Goal: Information Seeking & Learning: Learn about a topic

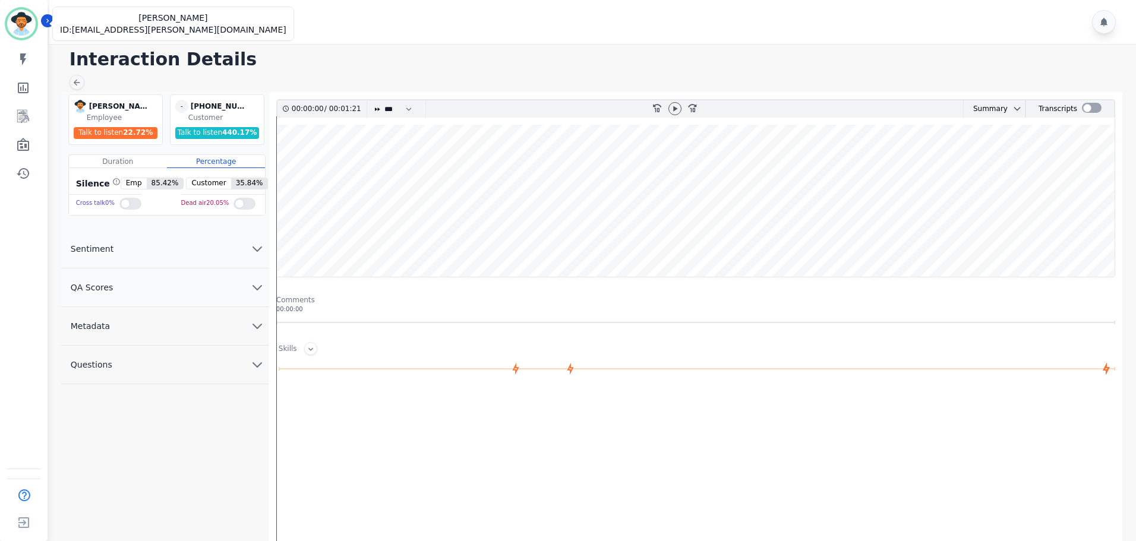
click at [23, 23] on img "Sidebar" at bounding box center [21, 24] width 29 height 29
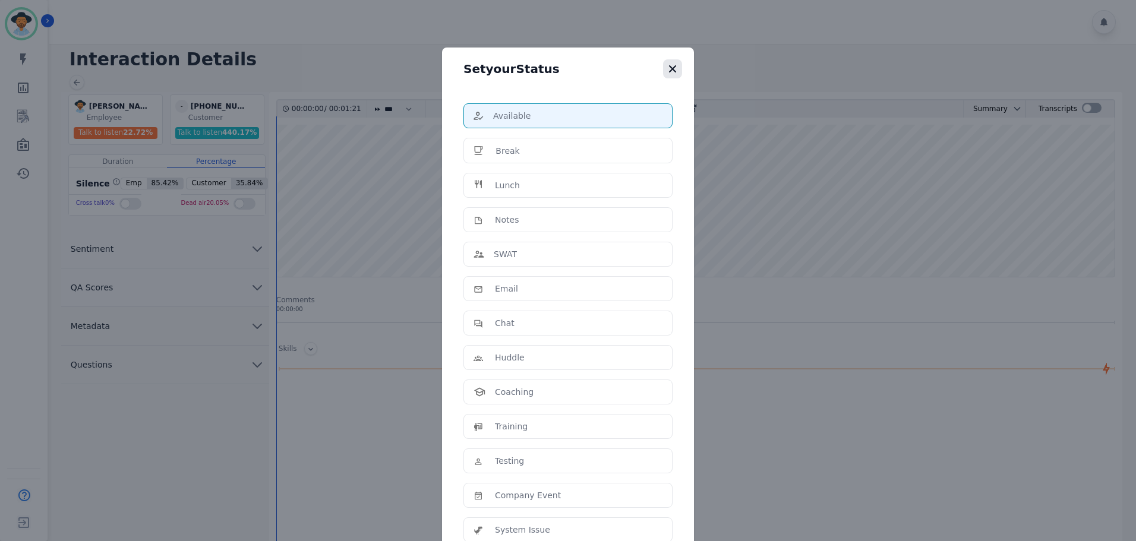
click at [668, 65] on icon "button" at bounding box center [673, 69] width 12 height 12
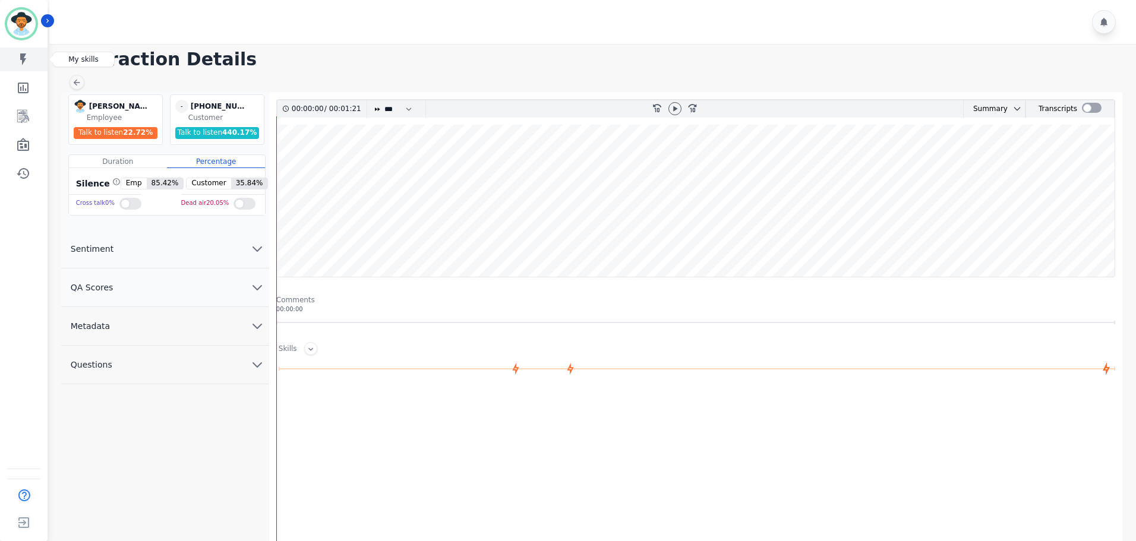
click at [25, 64] on icon "Sidebar" at bounding box center [23, 59] width 14 height 14
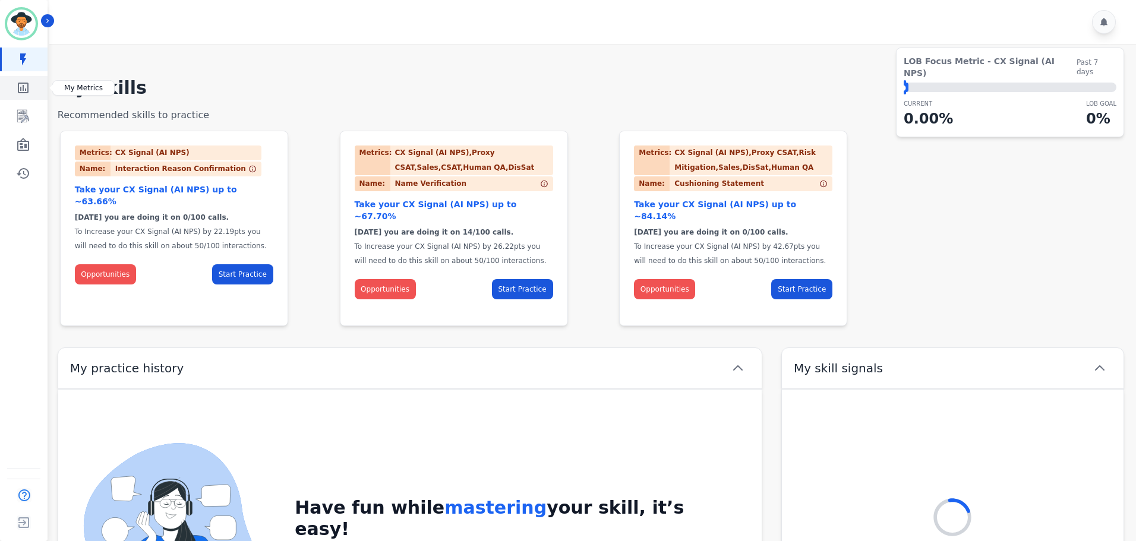
click at [24, 93] on icon "Sidebar" at bounding box center [23, 88] width 11 height 11
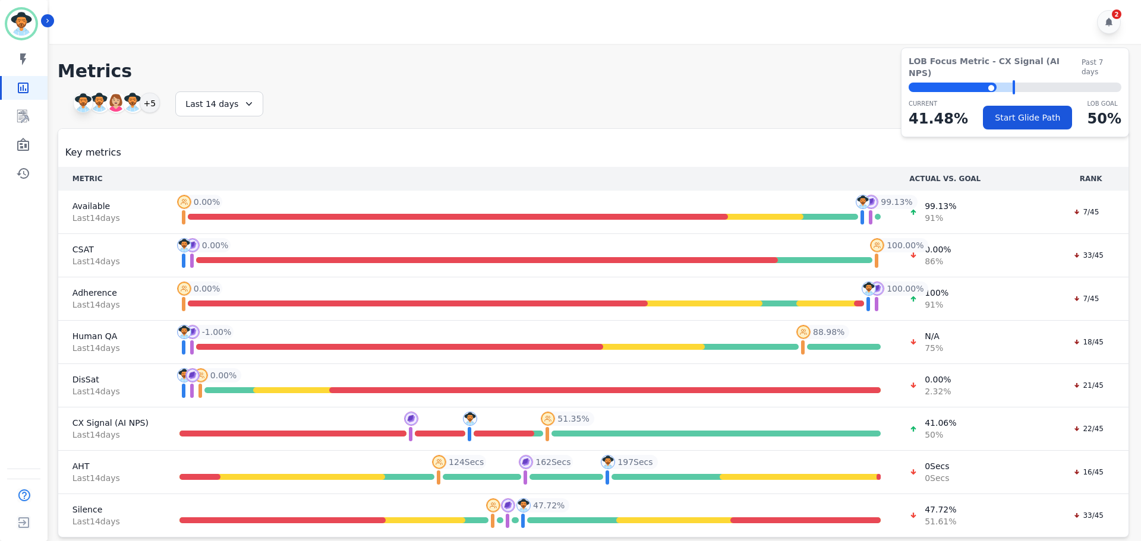
click at [148, 107] on div "+5" at bounding box center [150, 103] width 20 height 20
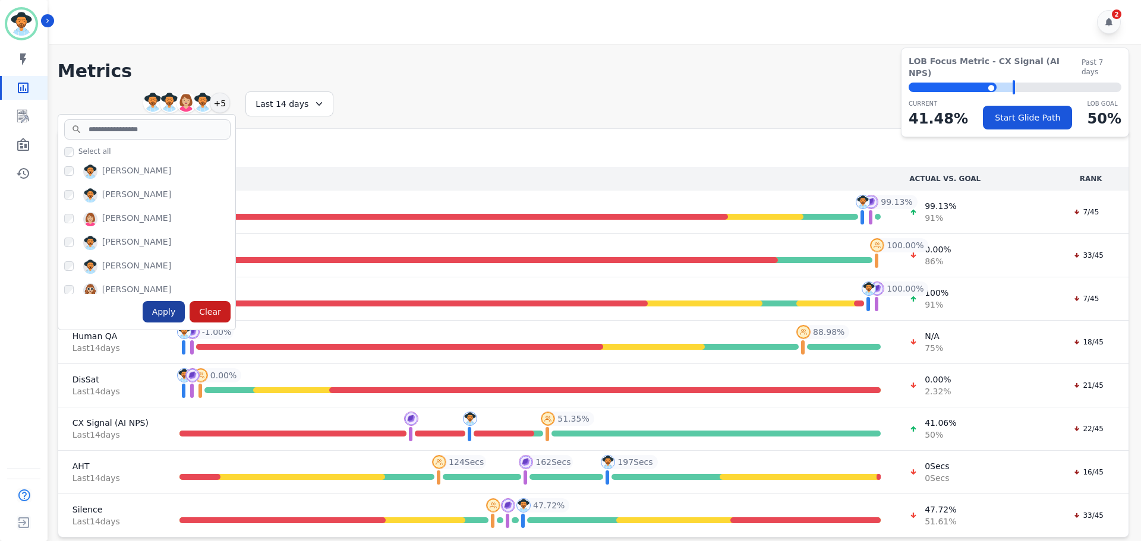
click at [164, 312] on div "Apply" at bounding box center [164, 311] width 43 height 21
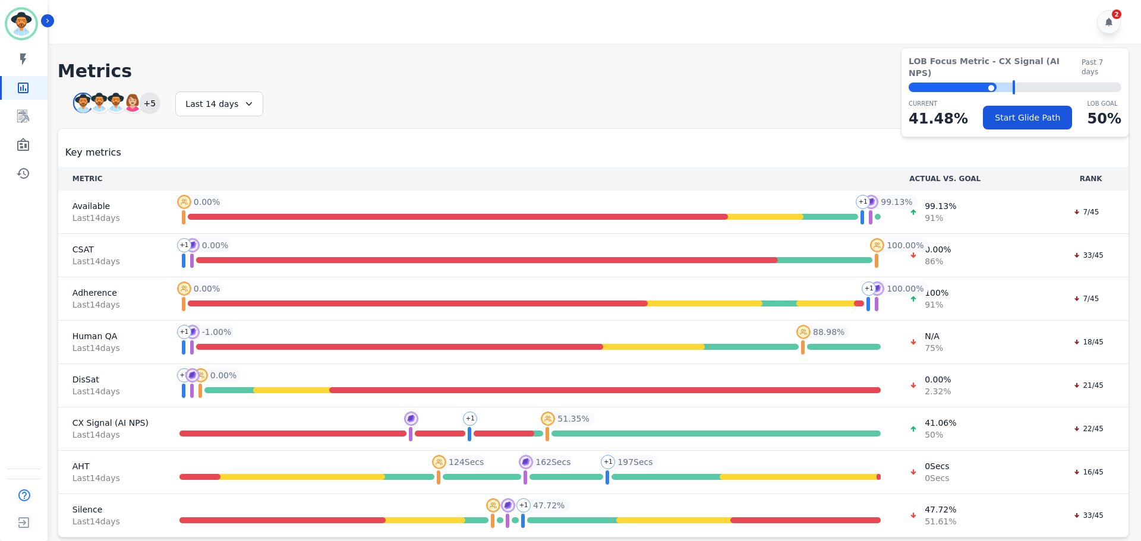
click at [143, 105] on div "+5" at bounding box center [150, 103] width 20 height 20
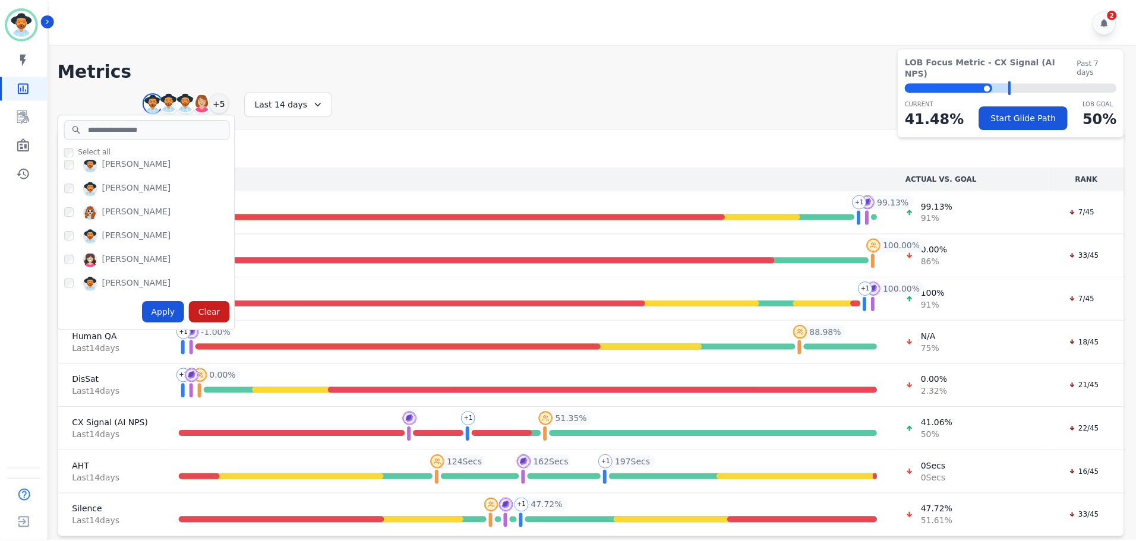
scroll to position [80, 0]
click at [372, 154] on div "Key metrics" at bounding box center [593, 148] width 1056 height 24
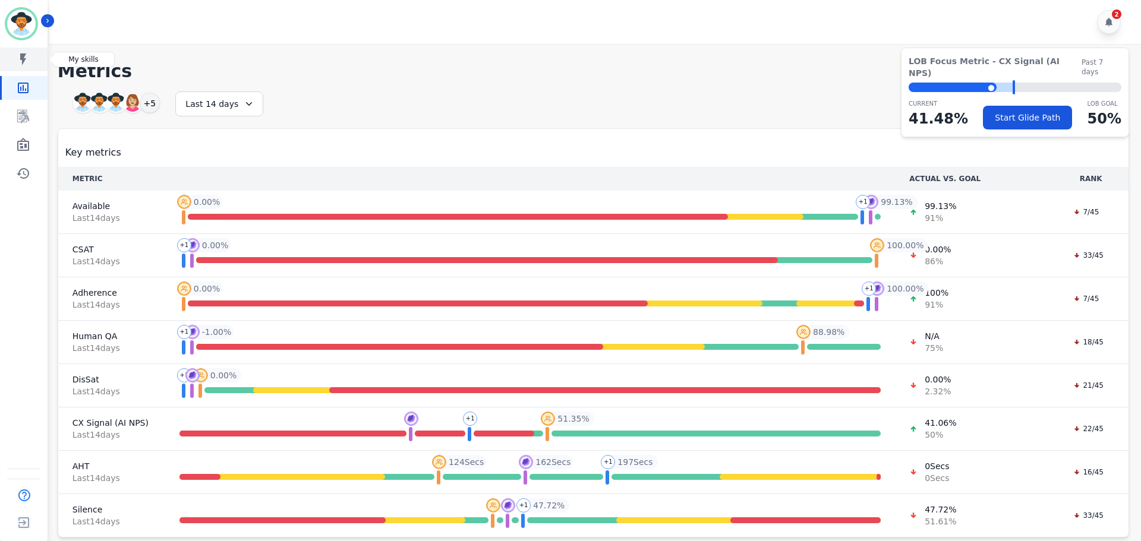
click at [23, 57] on icon "Sidebar" at bounding box center [23, 59] width 6 height 12
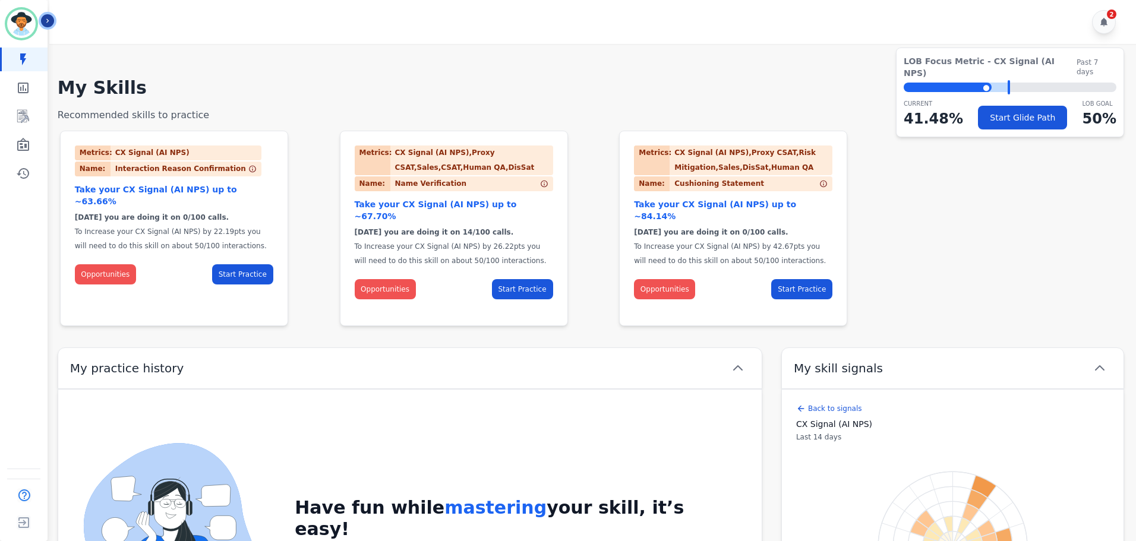
click at [49, 18] on icon "Sidebar" at bounding box center [47, 21] width 8 height 8
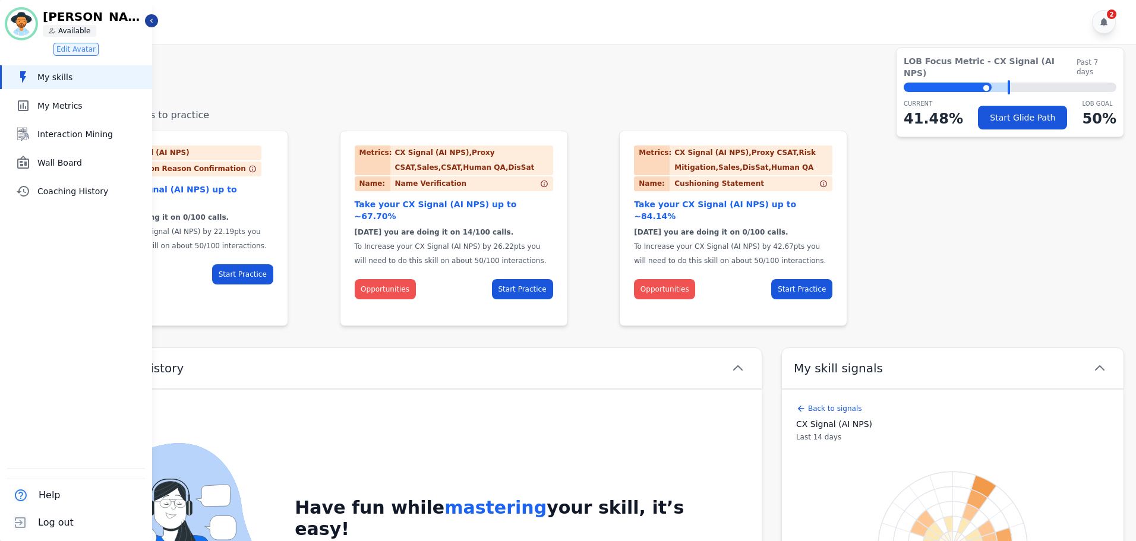
click at [245, 93] on h1 "My Skills" at bounding box center [591, 87] width 1066 height 21
click at [153, 21] on icon "Sidebar" at bounding box center [151, 21] width 8 height 8
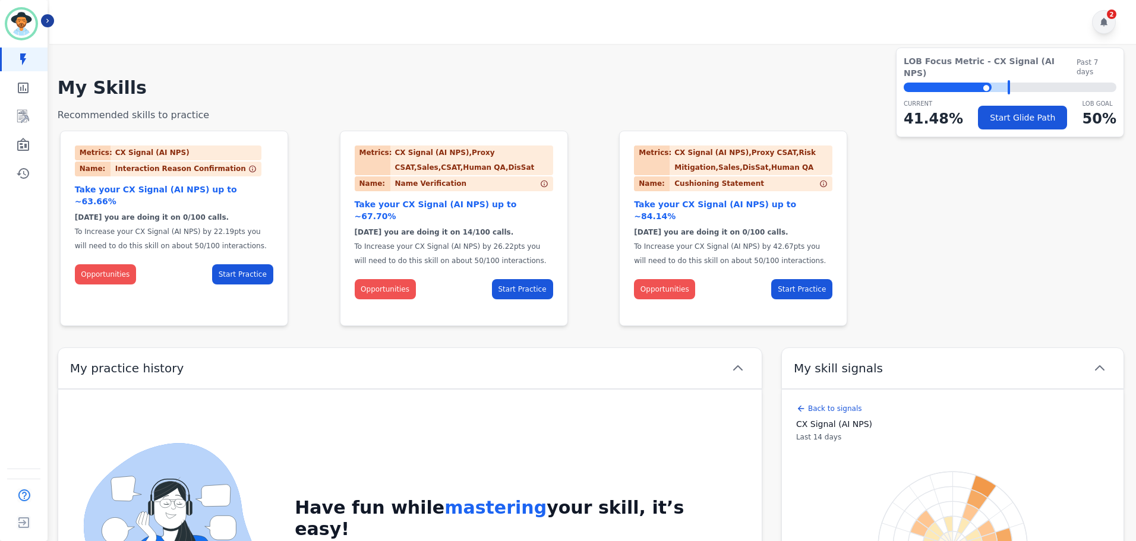
click at [1104, 22] on icon at bounding box center [1103, 22] width 7 height 8
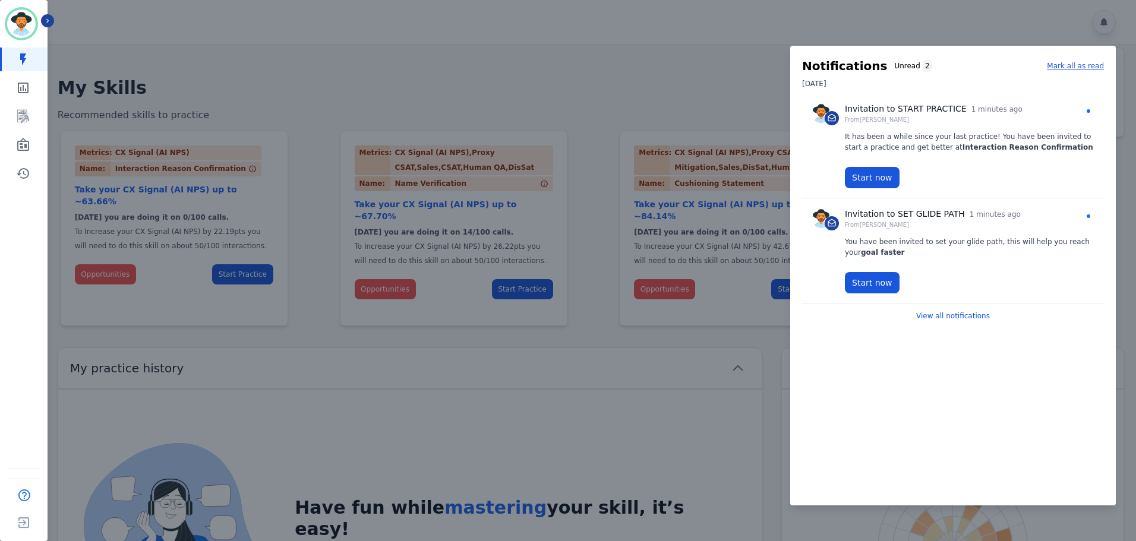
click at [618, 74] on div at bounding box center [568, 270] width 1136 height 541
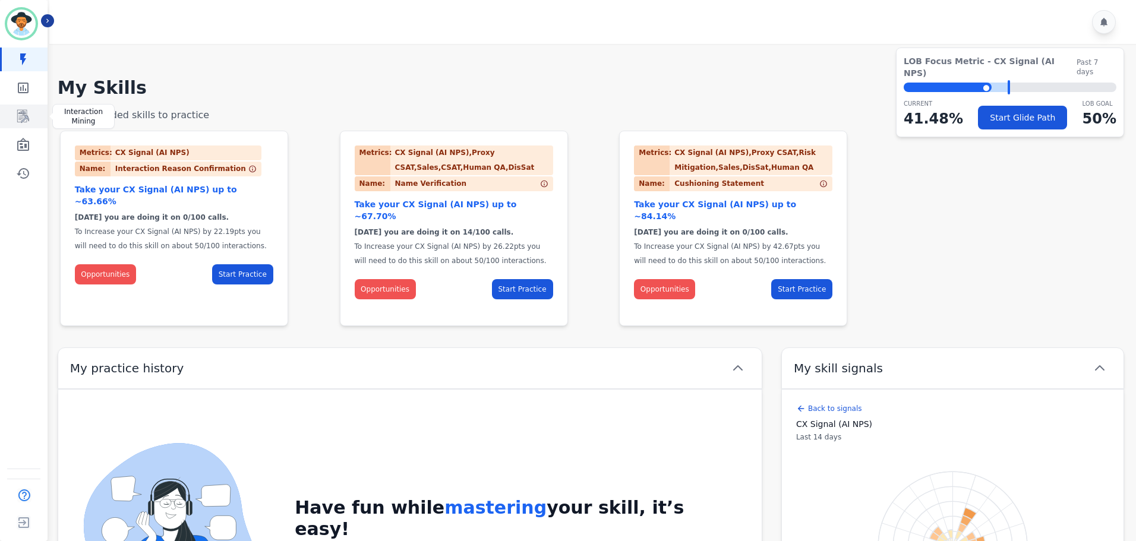
click at [23, 119] on icon "Sidebar" at bounding box center [23, 116] width 14 height 14
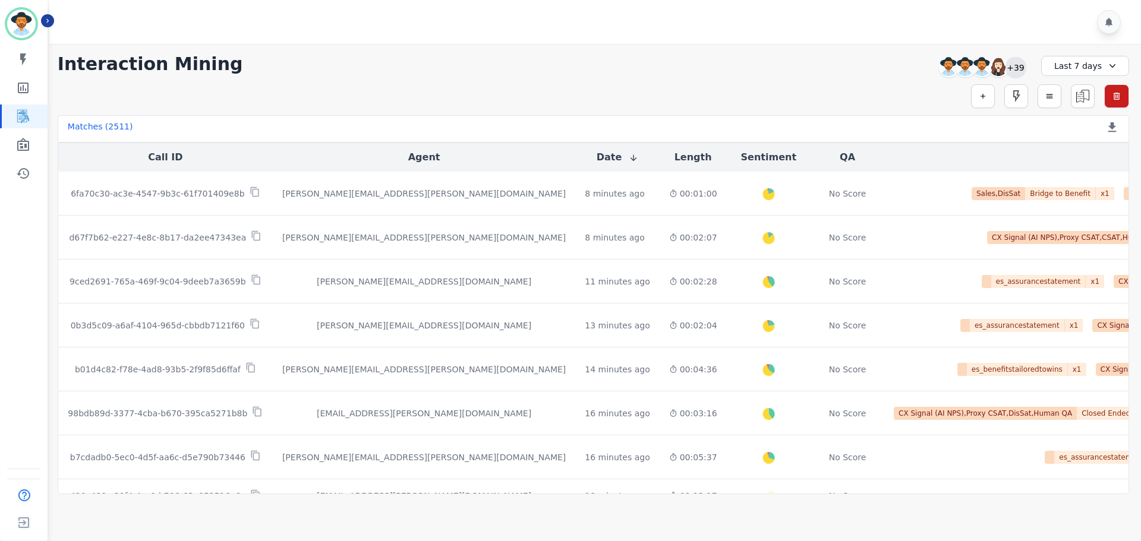
click at [1021, 66] on div "+39" at bounding box center [1015, 67] width 20 height 20
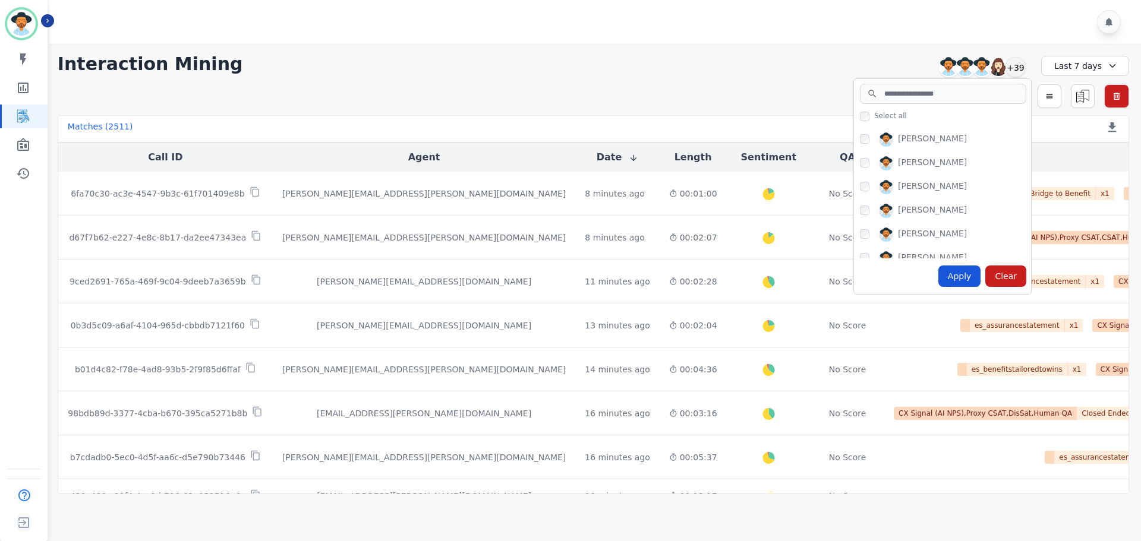
scroll to position [175, 0]
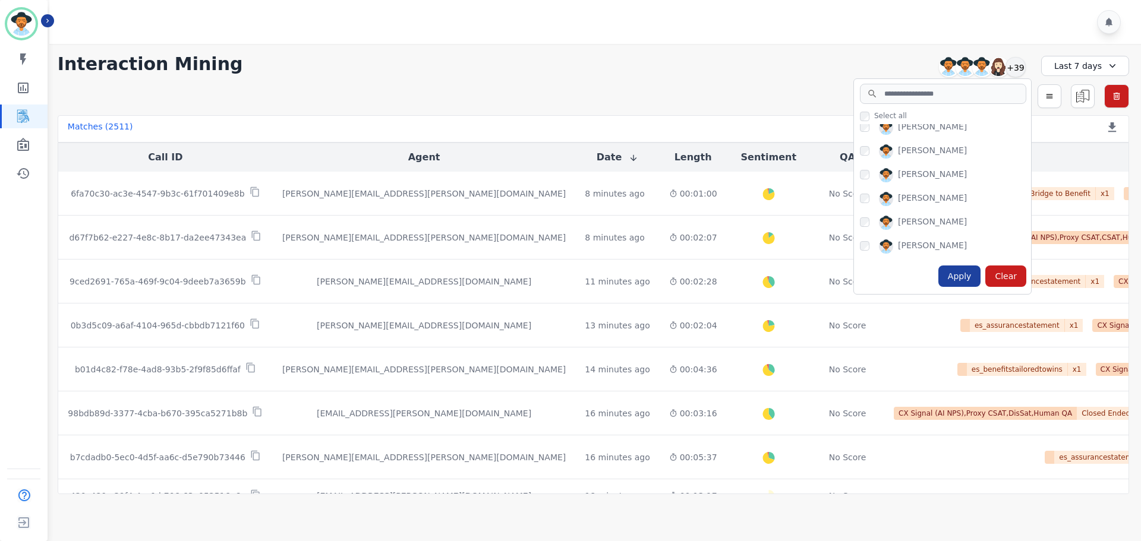
click at [970, 274] on div "Apply" at bounding box center [959, 276] width 43 height 21
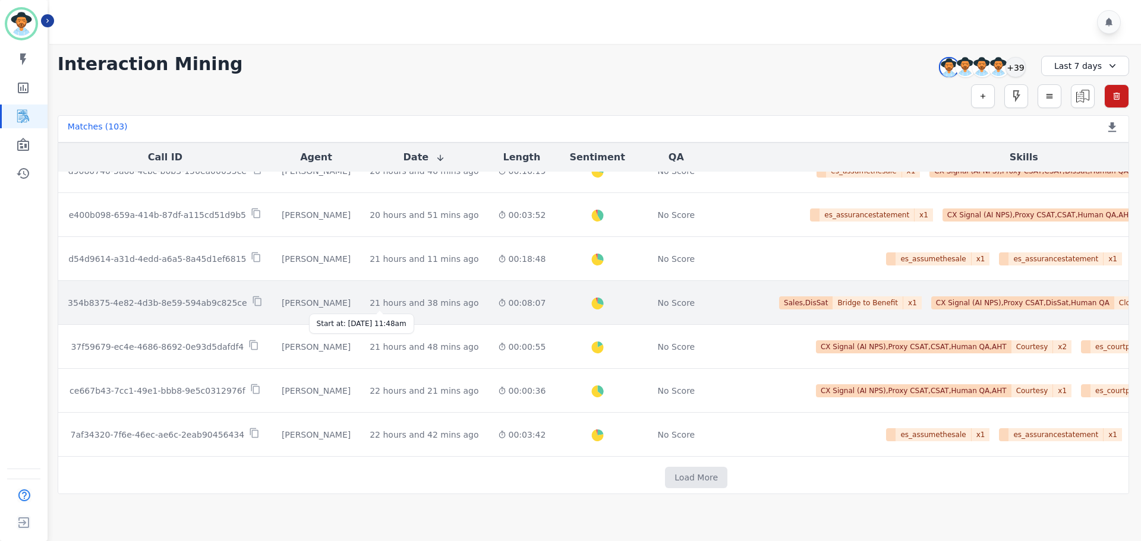
scroll to position [611, 0]
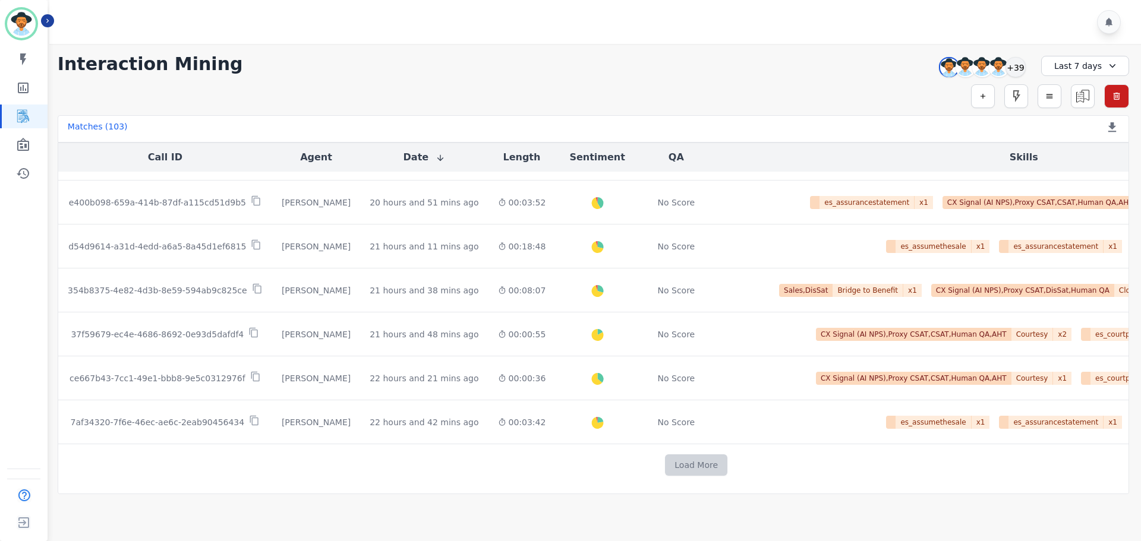
click at [665, 462] on button "Load More" at bounding box center [696, 464] width 62 height 21
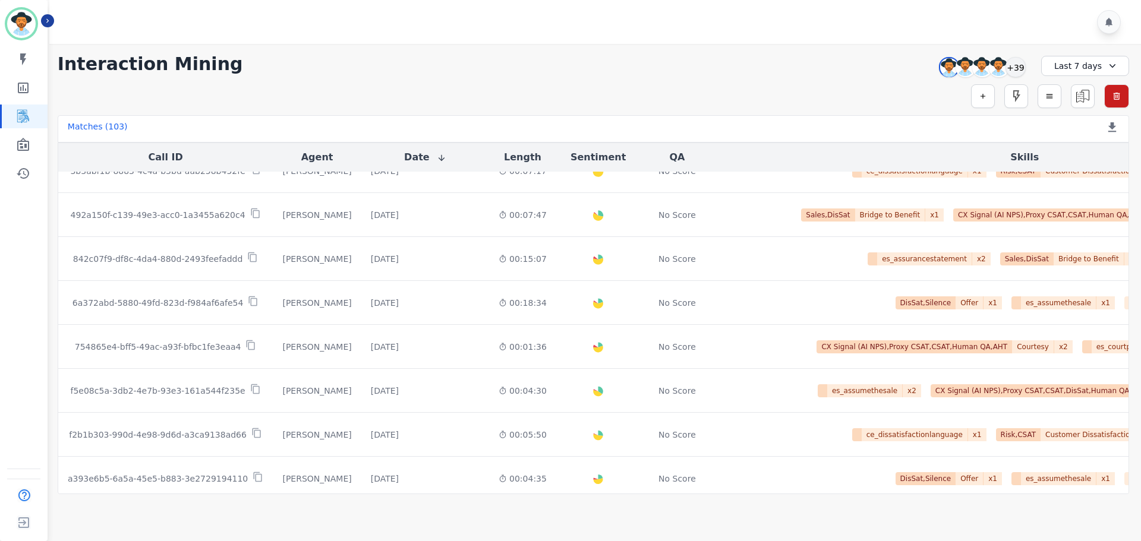
scroll to position [1491, 0]
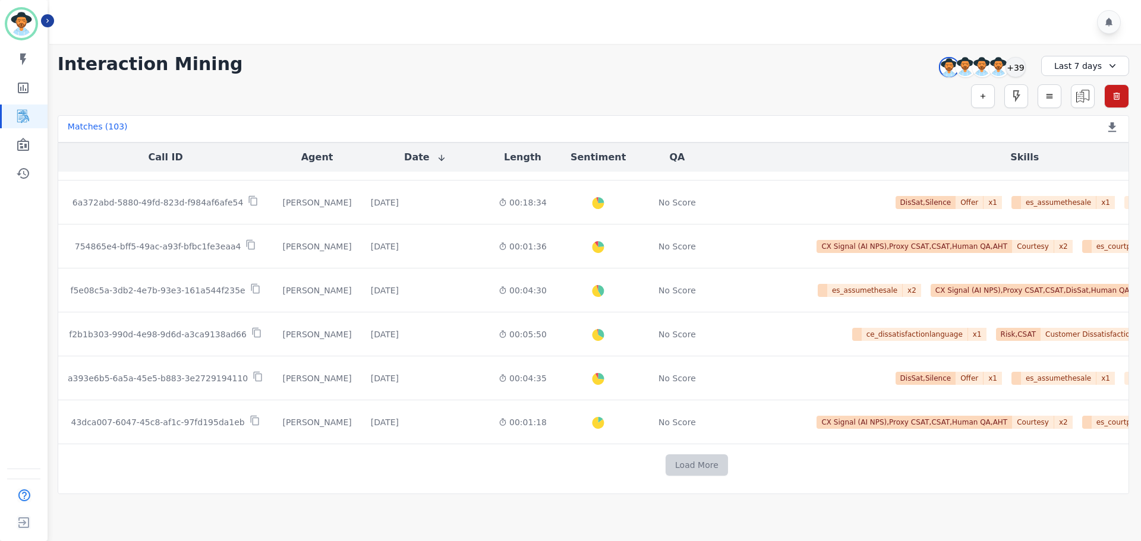
click at [665, 458] on button "Load More" at bounding box center [696, 464] width 62 height 21
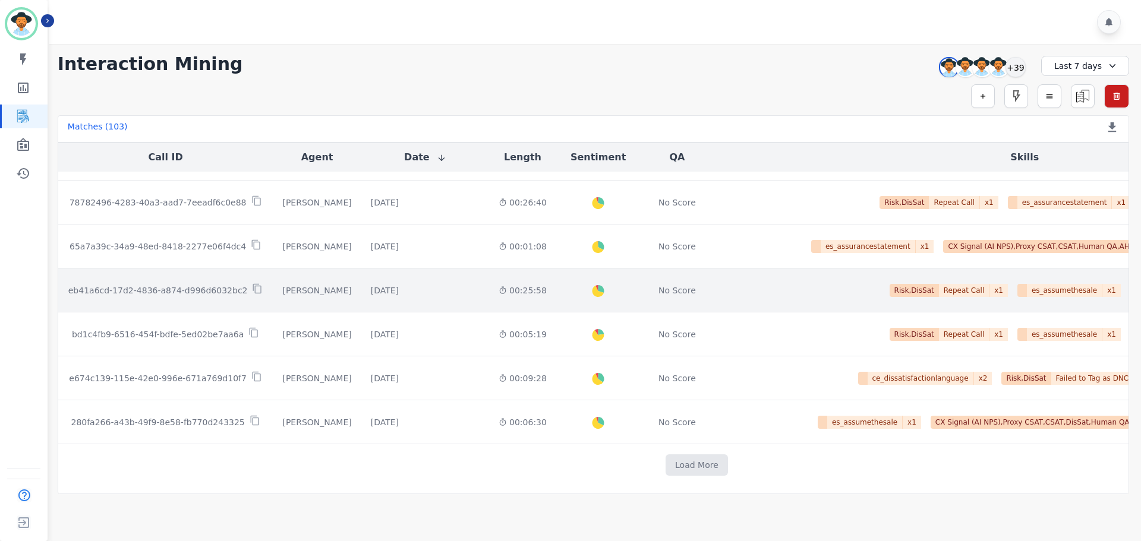
scroll to position [2352, 0]
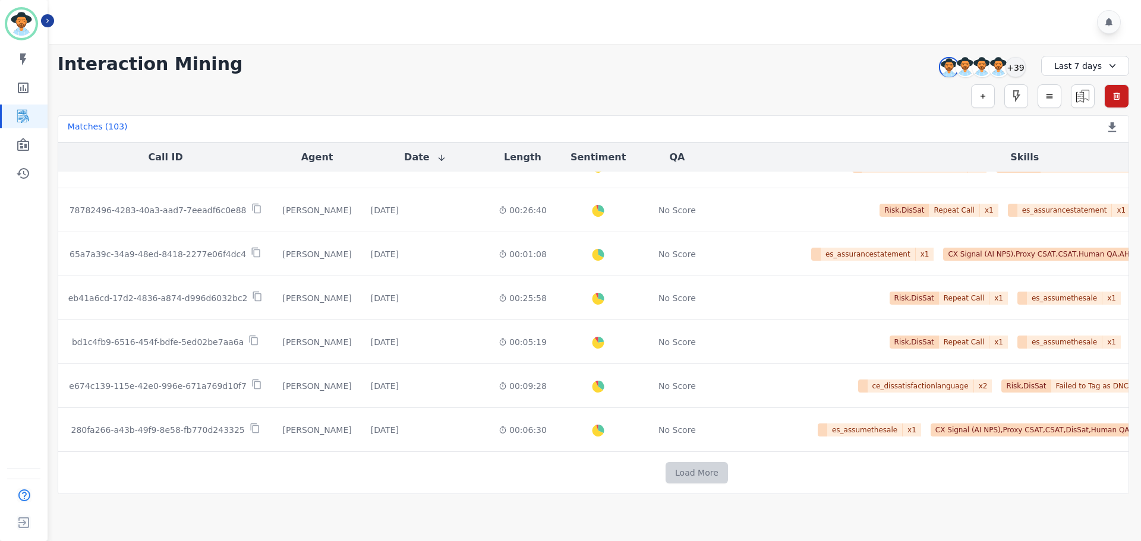
click at [665, 471] on button "Load More" at bounding box center [696, 472] width 62 height 21
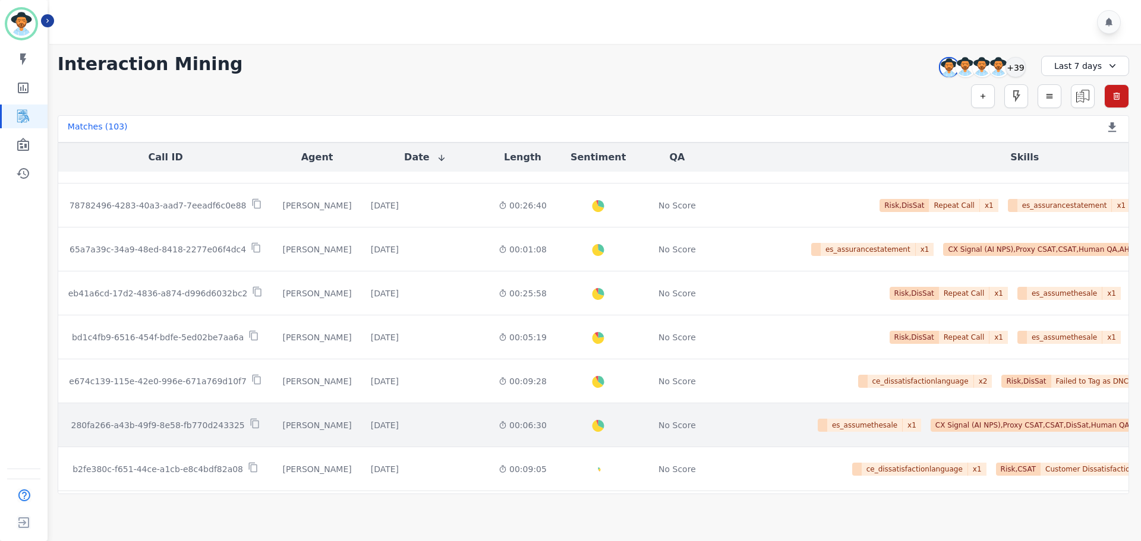
scroll to position [2411, 0]
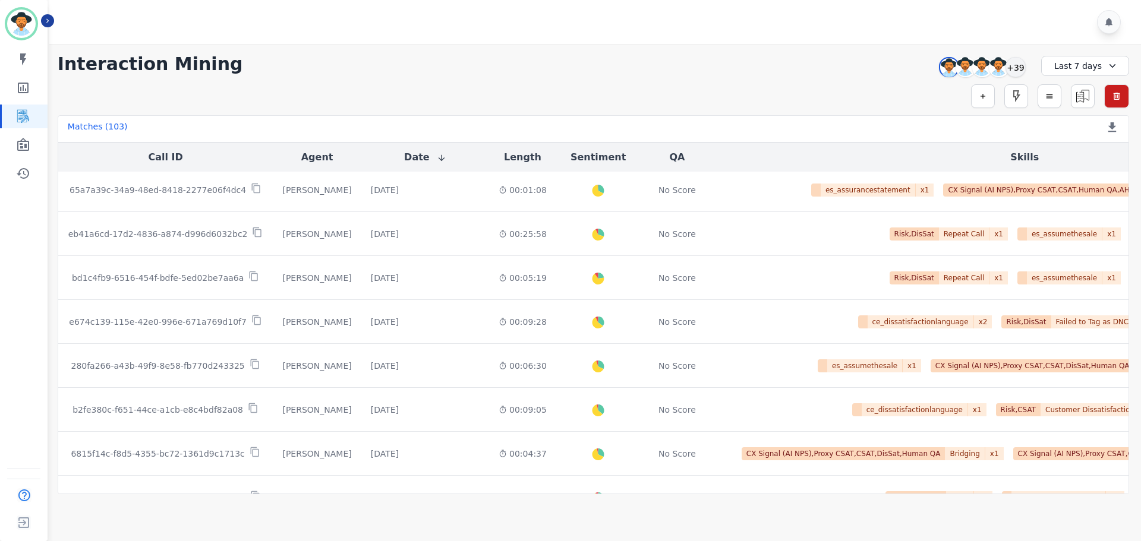
click at [1106, 64] on icon at bounding box center [1112, 66] width 12 height 12
click at [1084, 94] on li "Custom" at bounding box center [1092, 93] width 59 height 12
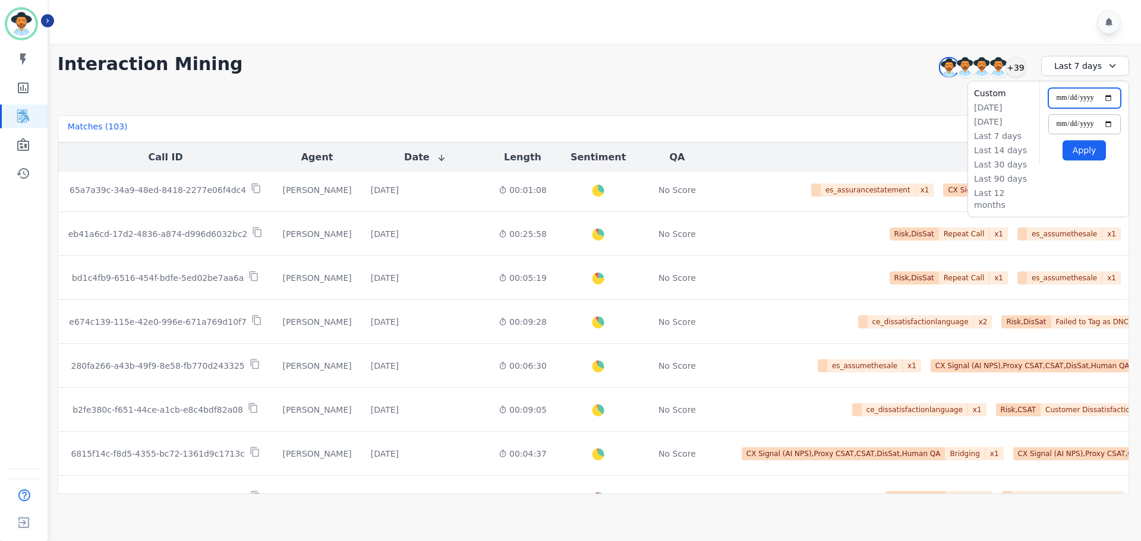
click at [1110, 99] on input "**********" at bounding box center [1084, 98] width 72 height 20
type input "**********"
click at [1109, 122] on input "**********" at bounding box center [1084, 124] width 72 height 20
type input "**********"
click at [1088, 148] on button "Apply" at bounding box center [1083, 150] width 43 height 20
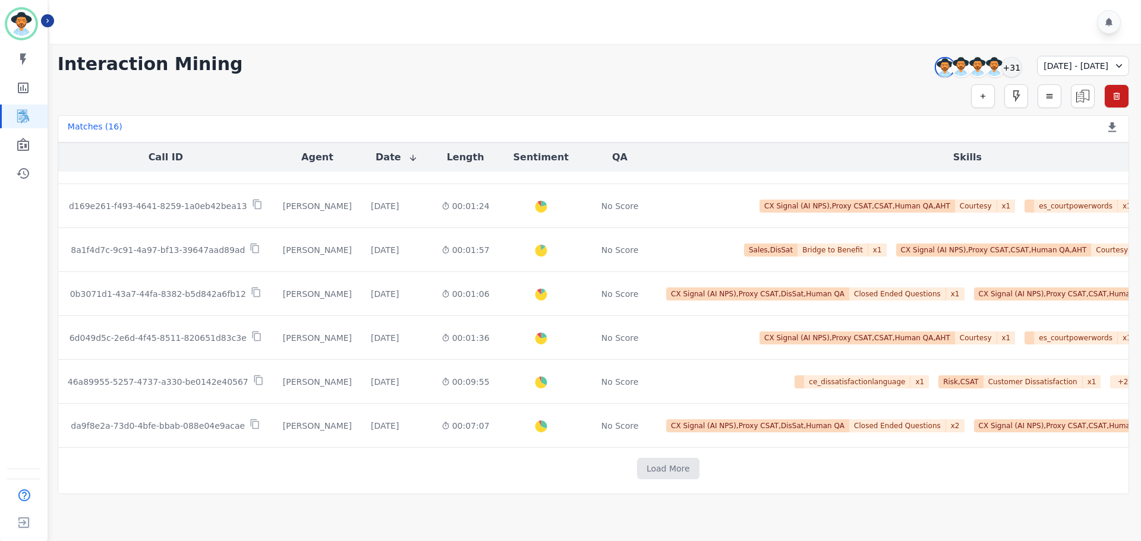
scroll to position [435, 0]
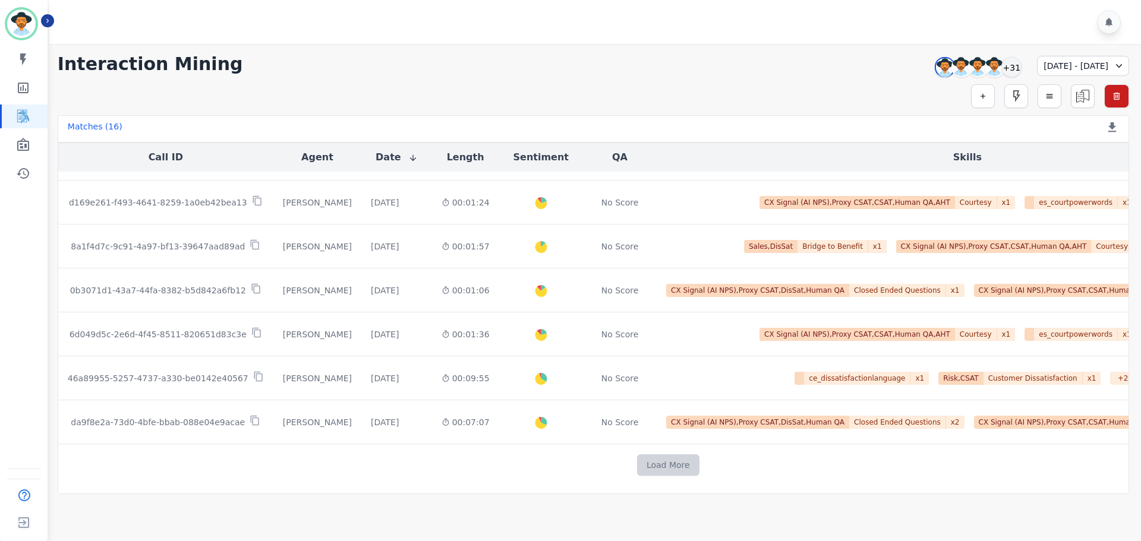
click at [637, 457] on button "Load More" at bounding box center [668, 464] width 62 height 21
click at [637, 462] on button "Load More" at bounding box center [668, 464] width 62 height 21
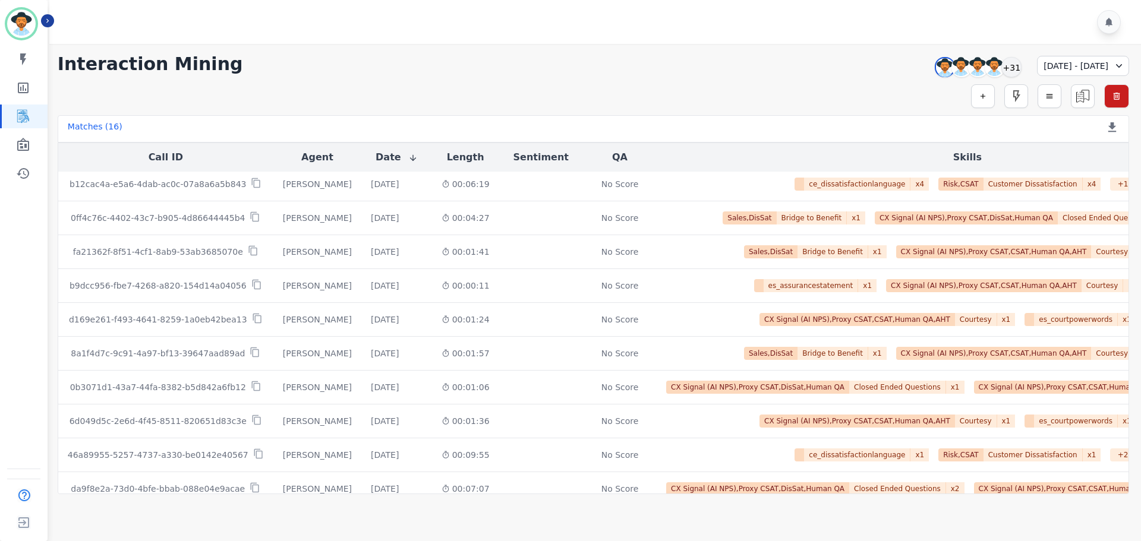
scroll to position [970, 0]
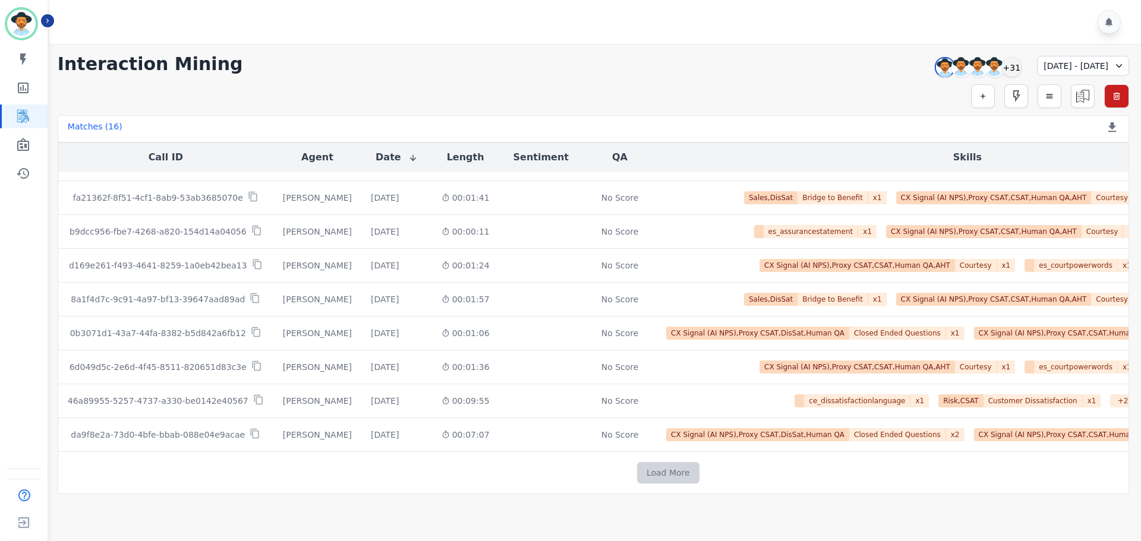
click at [637, 468] on button "Load More" at bounding box center [668, 472] width 62 height 21
click at [637, 466] on button "Load More" at bounding box center [668, 472] width 62 height 21
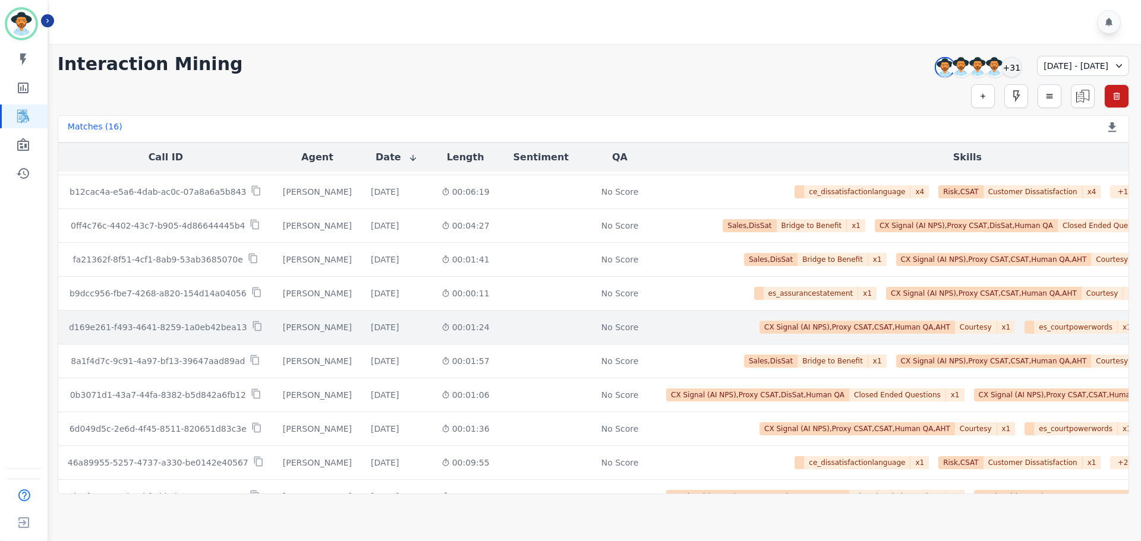
scroll to position [1511, 0]
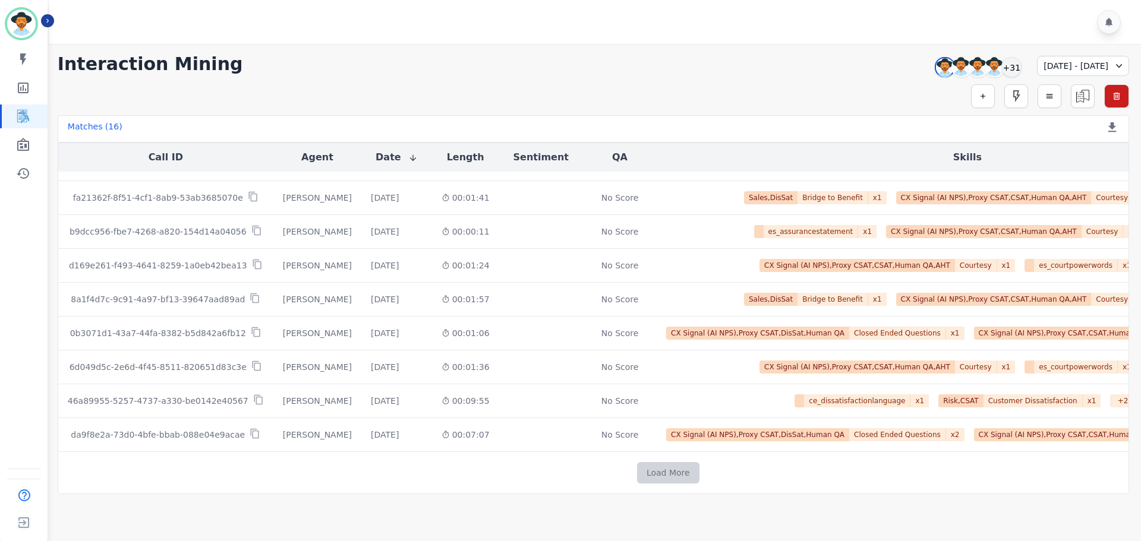
click at [637, 472] on button "Load More" at bounding box center [668, 472] width 62 height 21
click at [637, 468] on button "Load More" at bounding box center [668, 472] width 62 height 21
click at [637, 471] on button "Load More" at bounding box center [668, 472] width 62 height 21
click at [637, 466] on button "Load More" at bounding box center [668, 472] width 62 height 21
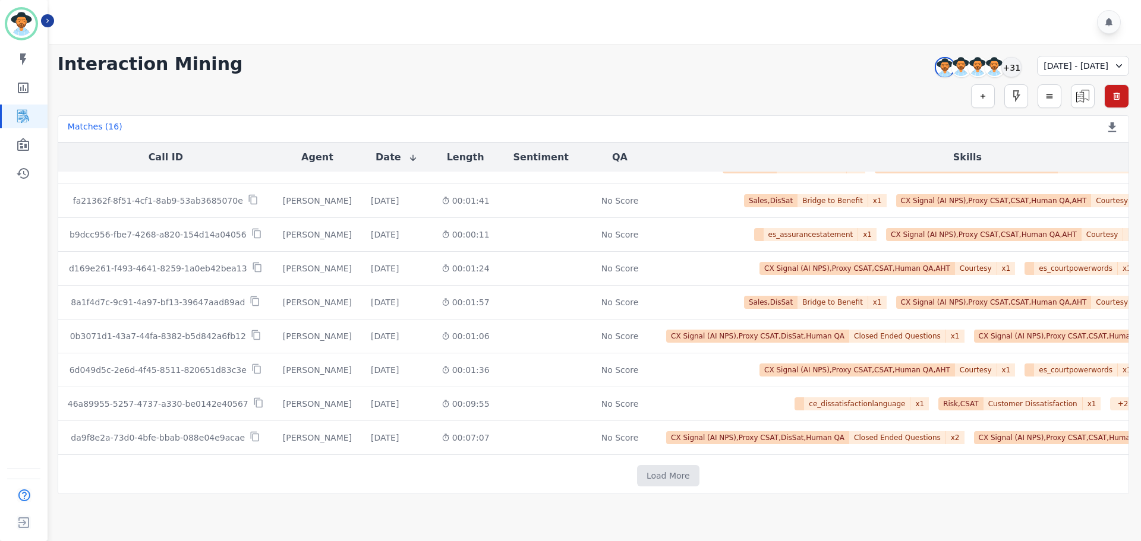
scroll to position [2595, 0]
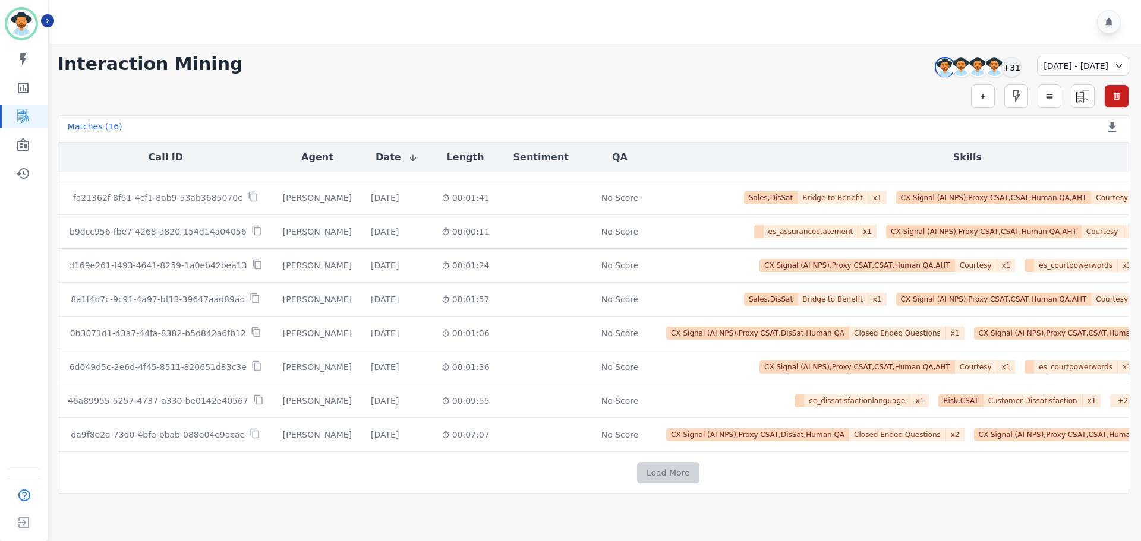
click at [637, 469] on button "Load More" at bounding box center [668, 472] width 62 height 21
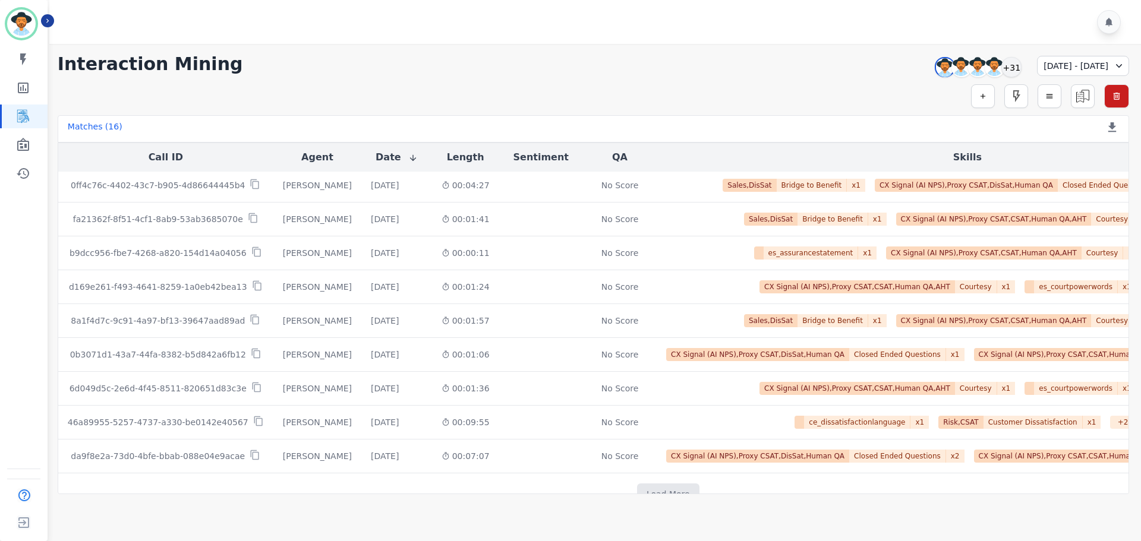
scroll to position [3137, 0]
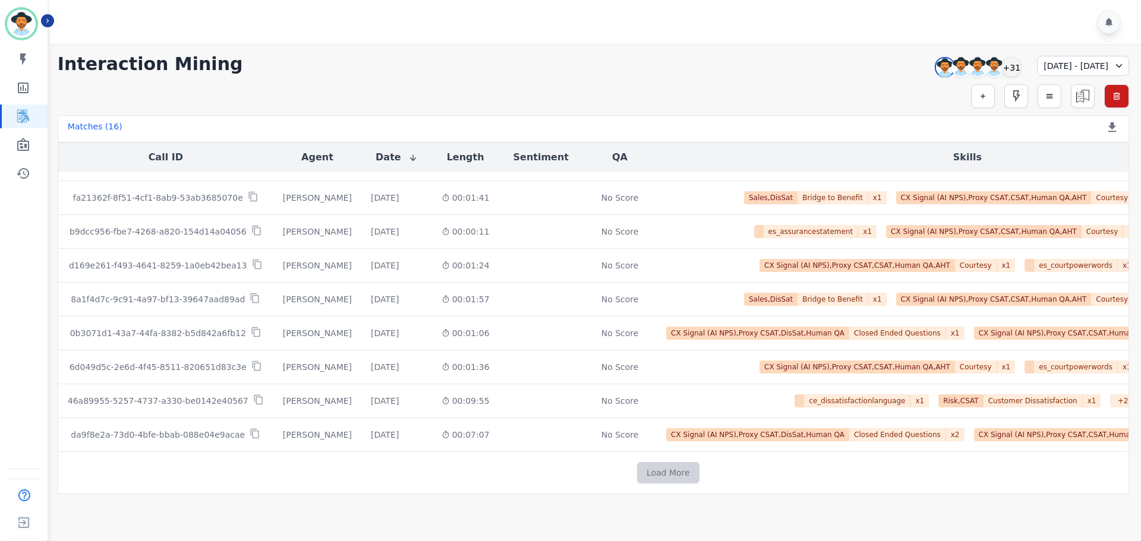
click at [637, 467] on button "Load More" at bounding box center [668, 472] width 62 height 21
click at [637, 466] on button "Load More" at bounding box center [668, 472] width 62 height 21
click at [637, 473] on button "Load More" at bounding box center [668, 472] width 62 height 21
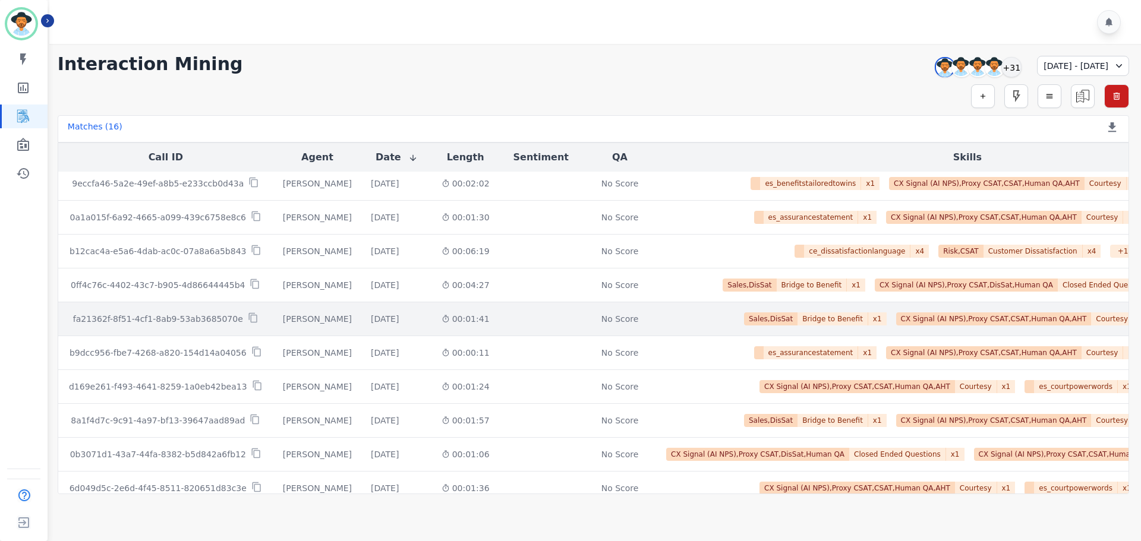
scroll to position [4220, 0]
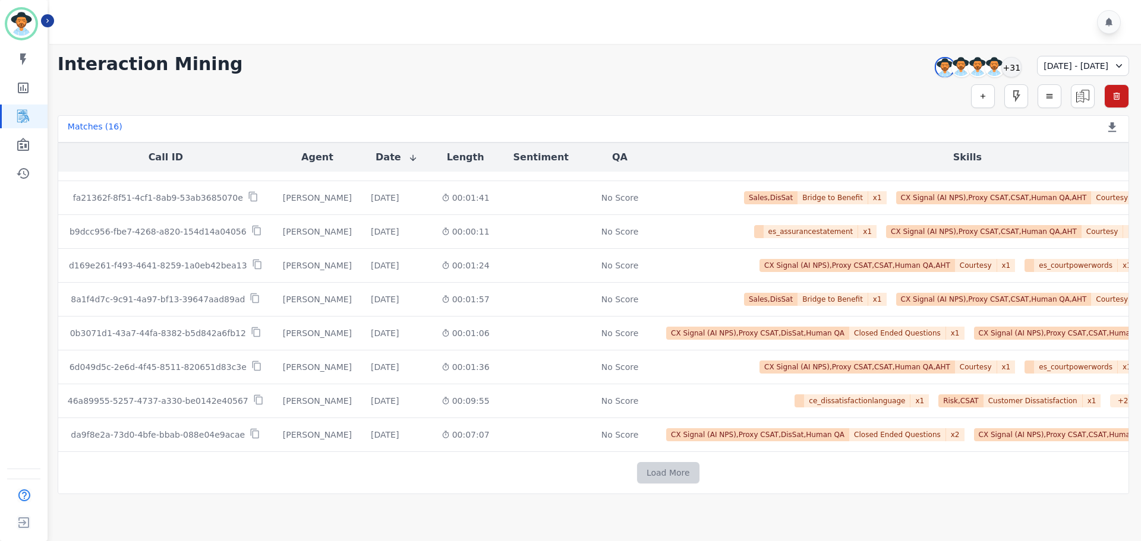
click at [637, 472] on button "Load More" at bounding box center [668, 472] width 62 height 21
click at [637, 465] on button "Load More" at bounding box center [668, 472] width 62 height 21
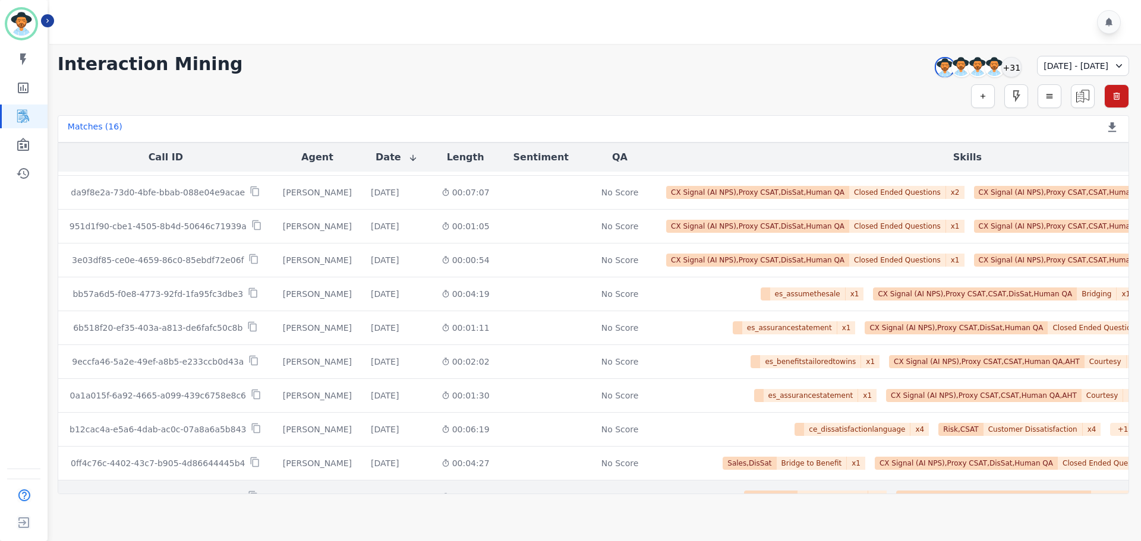
scroll to position [4762, 0]
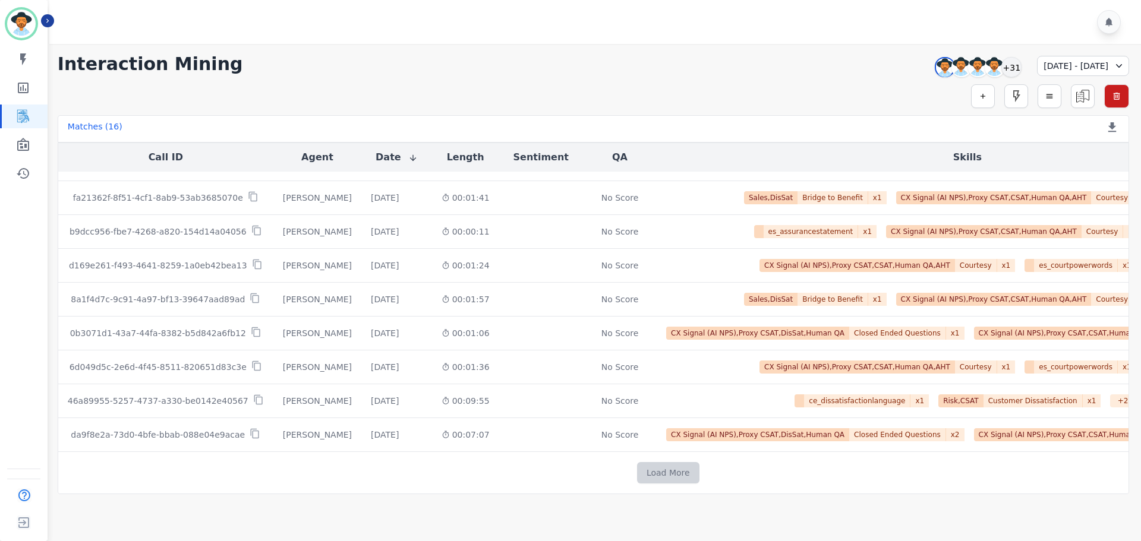
click at [637, 465] on button "Load More" at bounding box center [668, 472] width 62 height 21
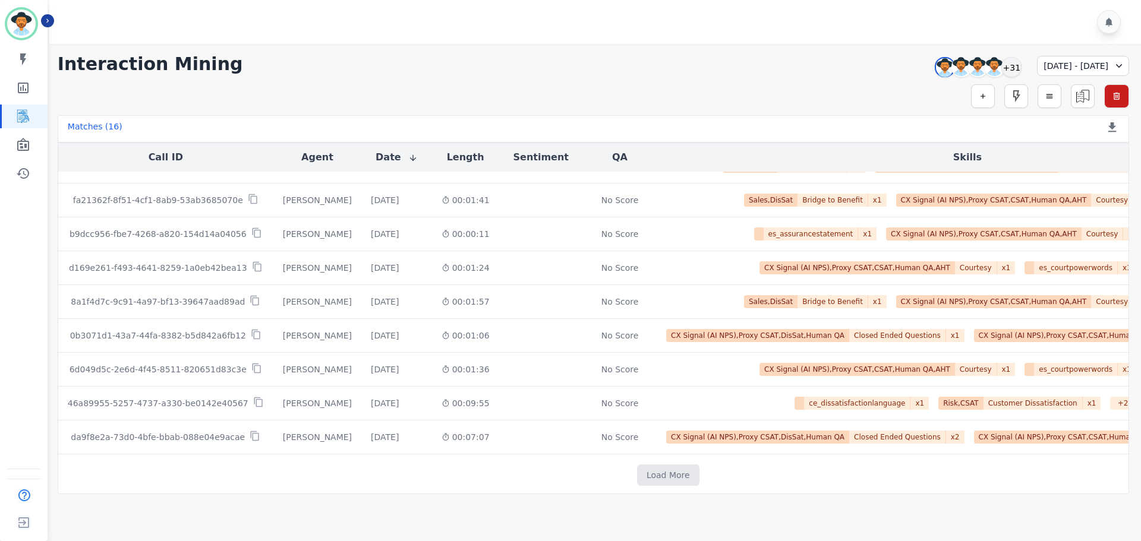
scroll to position [5304, 0]
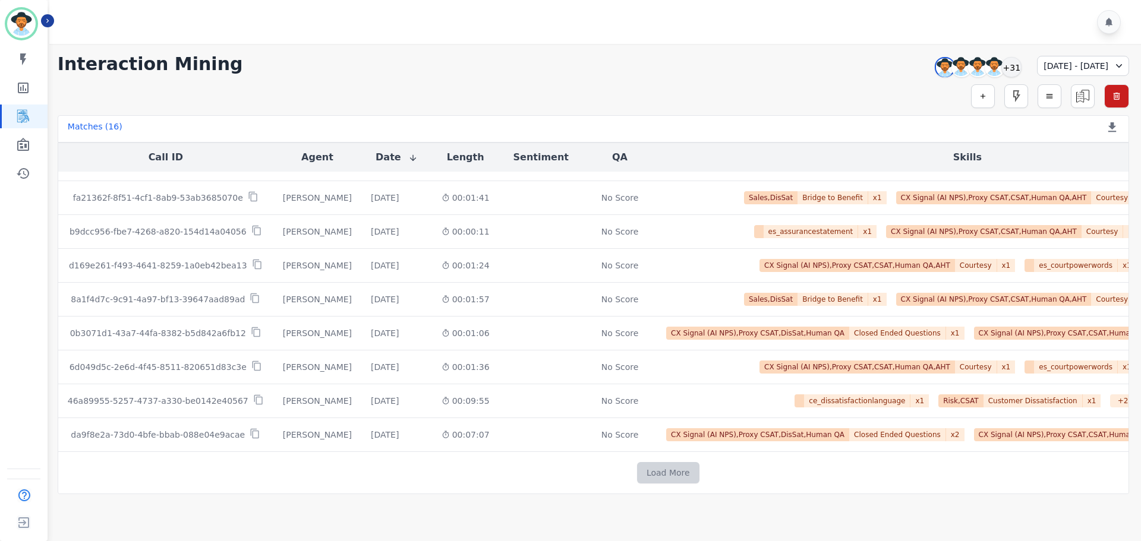
click at [637, 470] on button "Load More" at bounding box center [668, 472] width 62 height 21
click at [637, 472] on button "Load More" at bounding box center [668, 472] width 62 height 21
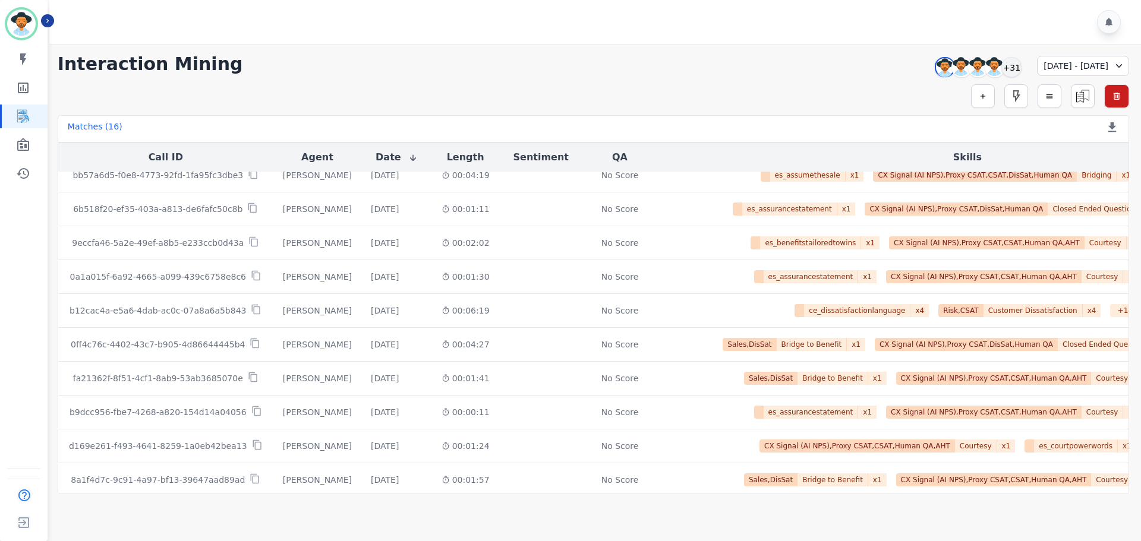
scroll to position [5846, 0]
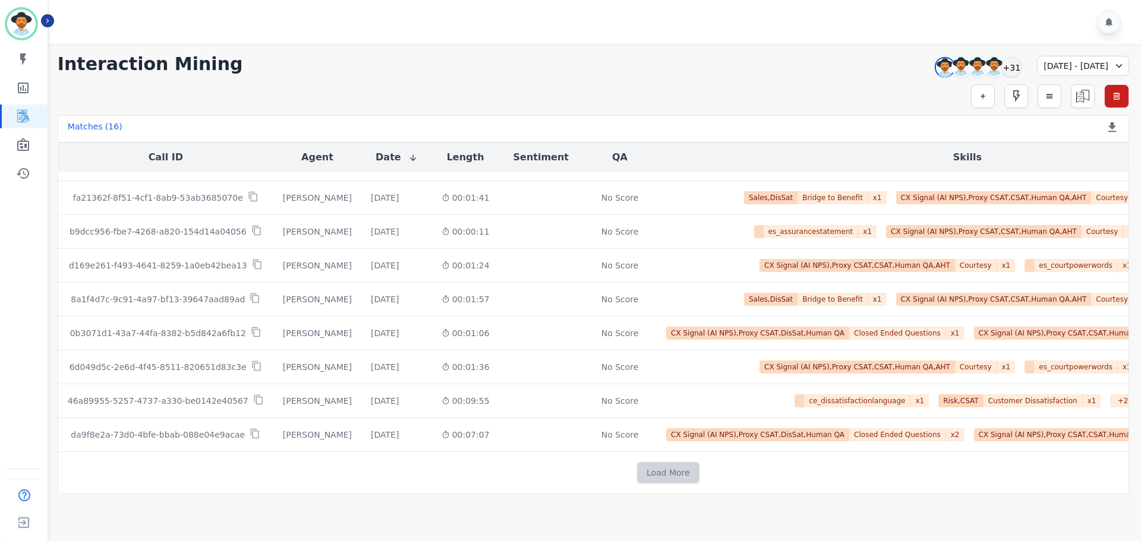
click at [637, 465] on button "Load More" at bounding box center [668, 472] width 62 height 21
click at [637, 471] on button "Load More" at bounding box center [668, 472] width 62 height 21
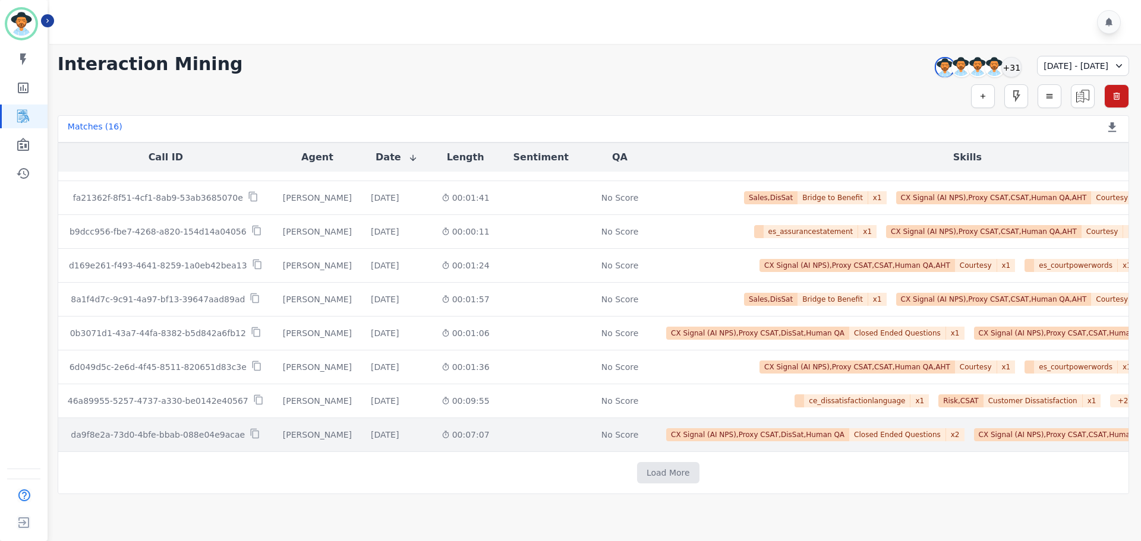
click at [509, 428] on div "Overall Positive: 31.1 ( 31.1 )% Neutral: 62.7 ( 62.7 )% Negative: 6.2 ( 6.2 )%" at bounding box center [541, 434] width 65 height 33
